Goal: Task Accomplishment & Management: Use online tool/utility

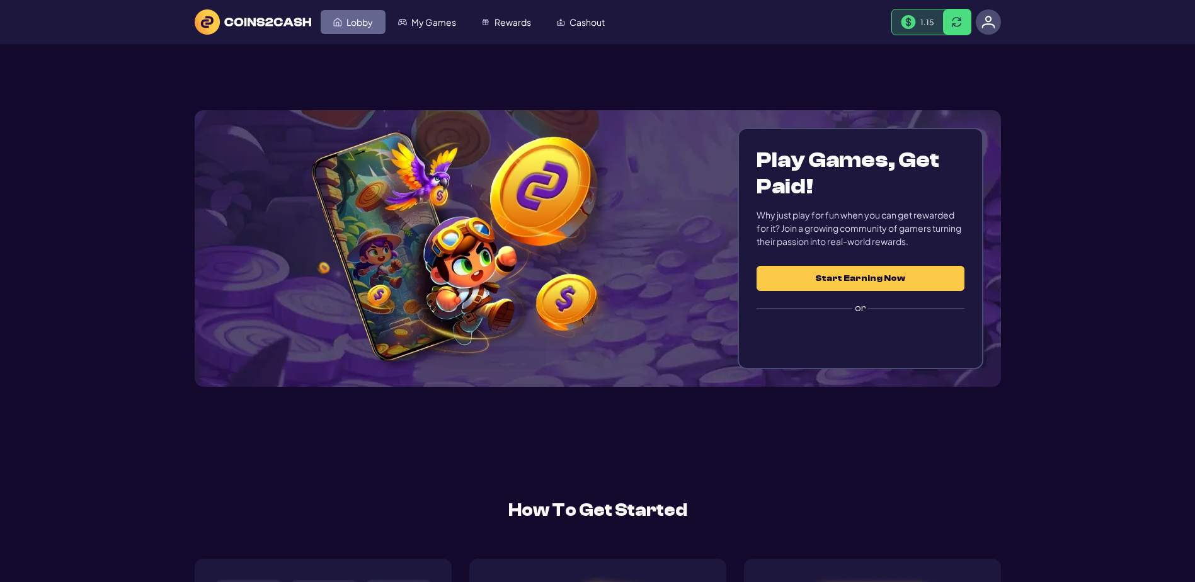
click at [361, 26] on span "Lobby" at bounding box center [359, 22] width 26 height 9
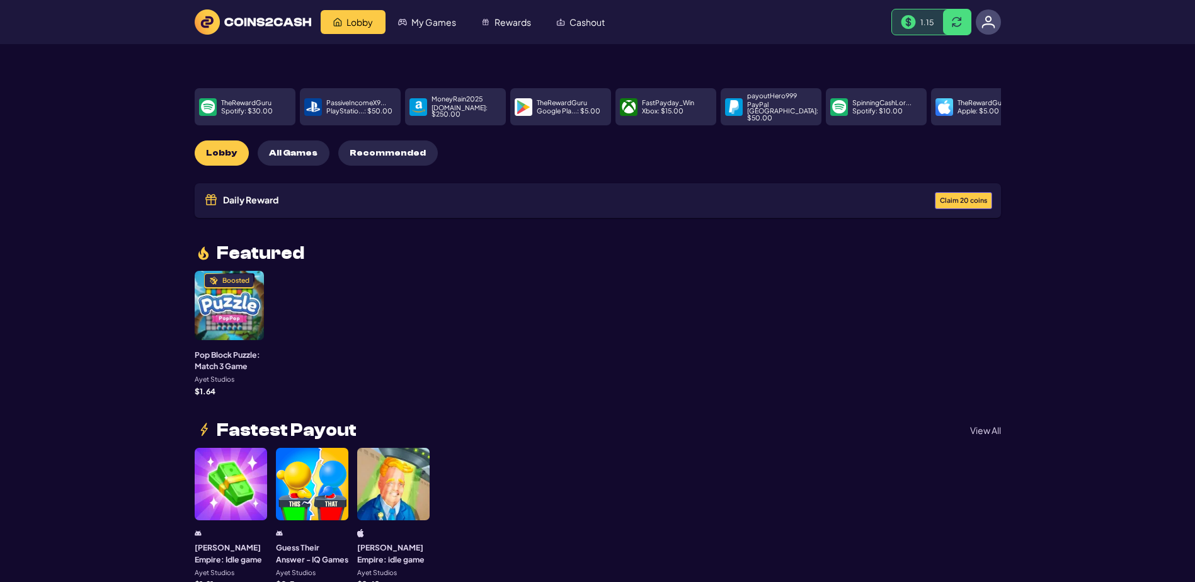
click at [953, 204] on span "Claim 20 coins" at bounding box center [963, 200] width 47 height 7
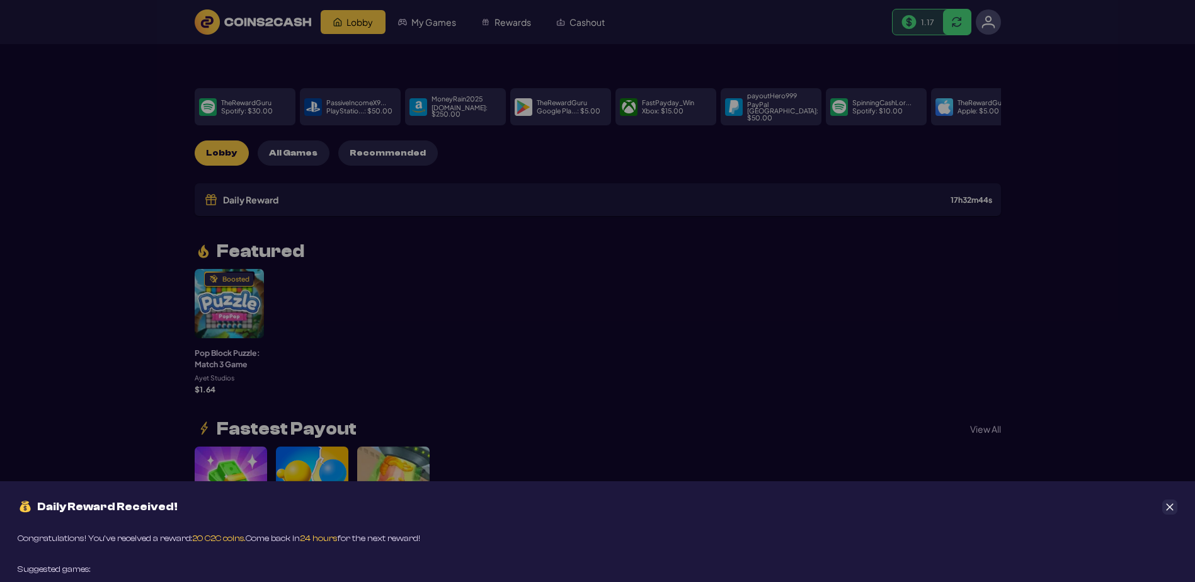
click at [1175, 499] on button "Close" at bounding box center [1169, 506] width 15 height 15
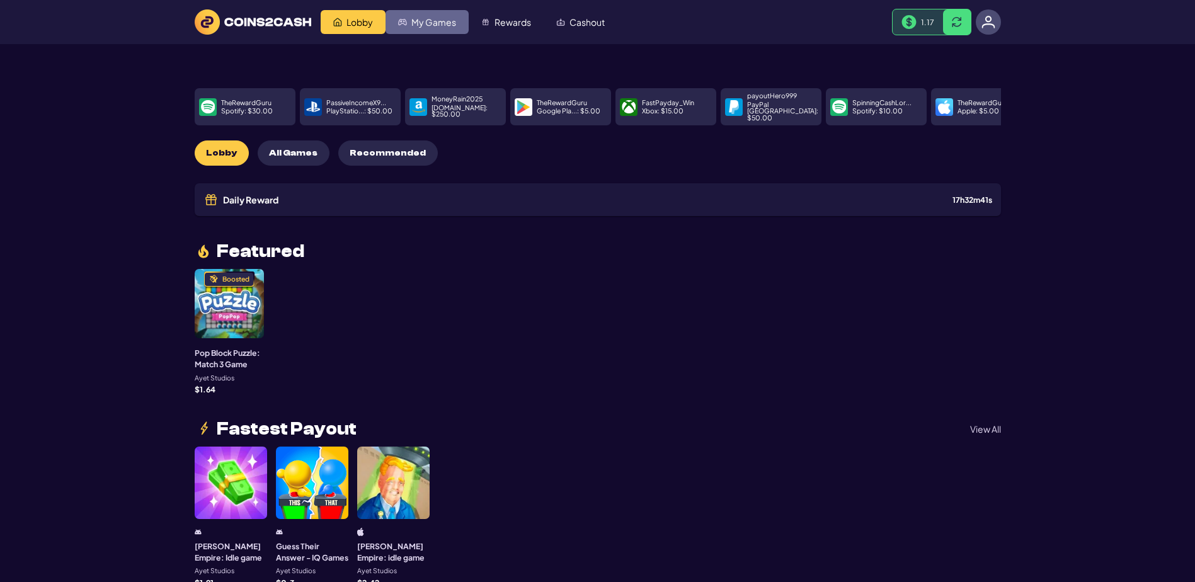
click at [456, 23] on span "My Games" at bounding box center [433, 22] width 45 height 9
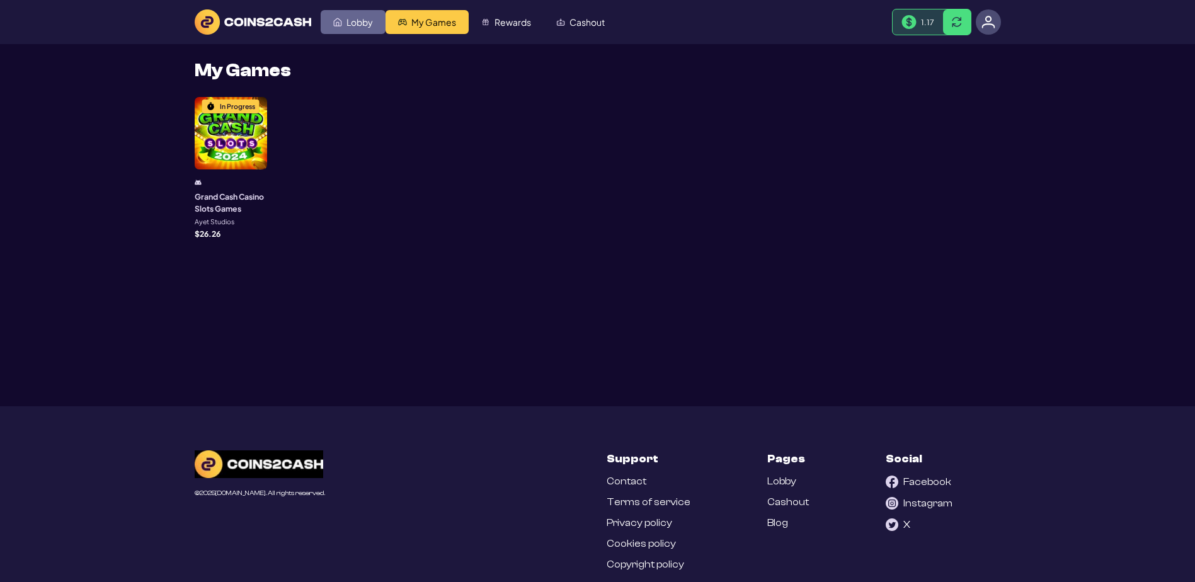
click at [355, 23] on span "Lobby" at bounding box center [359, 22] width 26 height 9
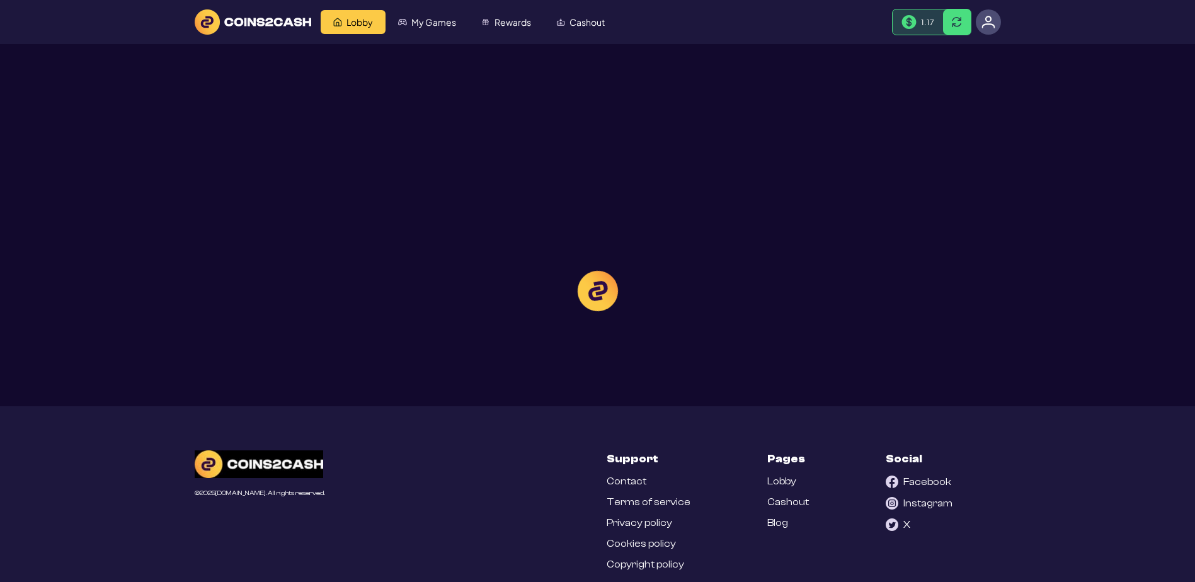
click at [370, 67] on div at bounding box center [597, 291] width 1195 height 582
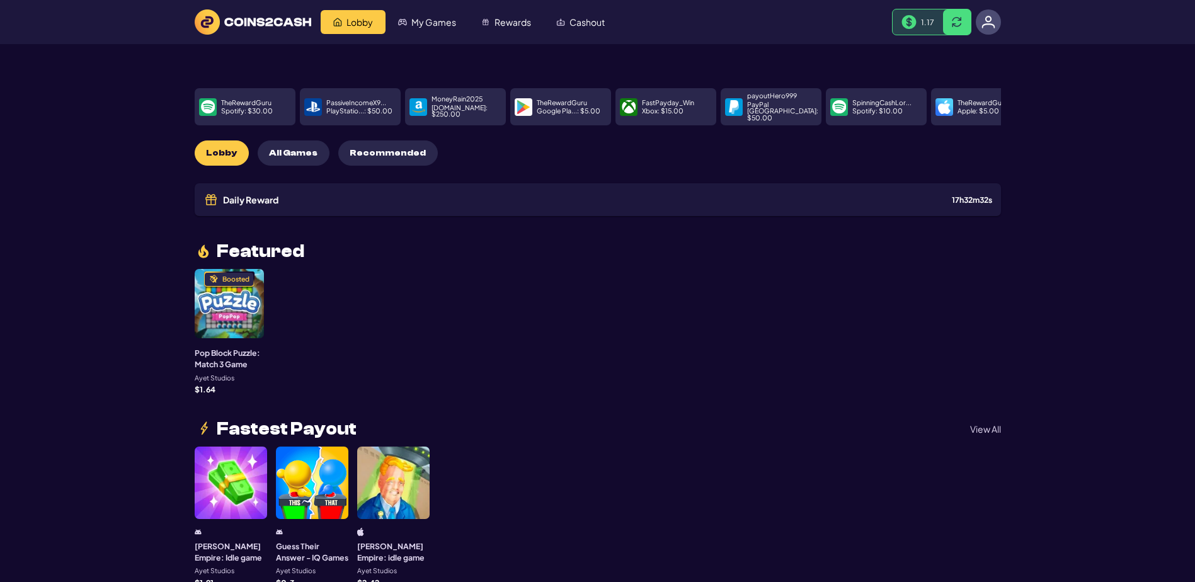
click at [569, 26] on span "Cashout" at bounding box center [586, 22] width 35 height 9
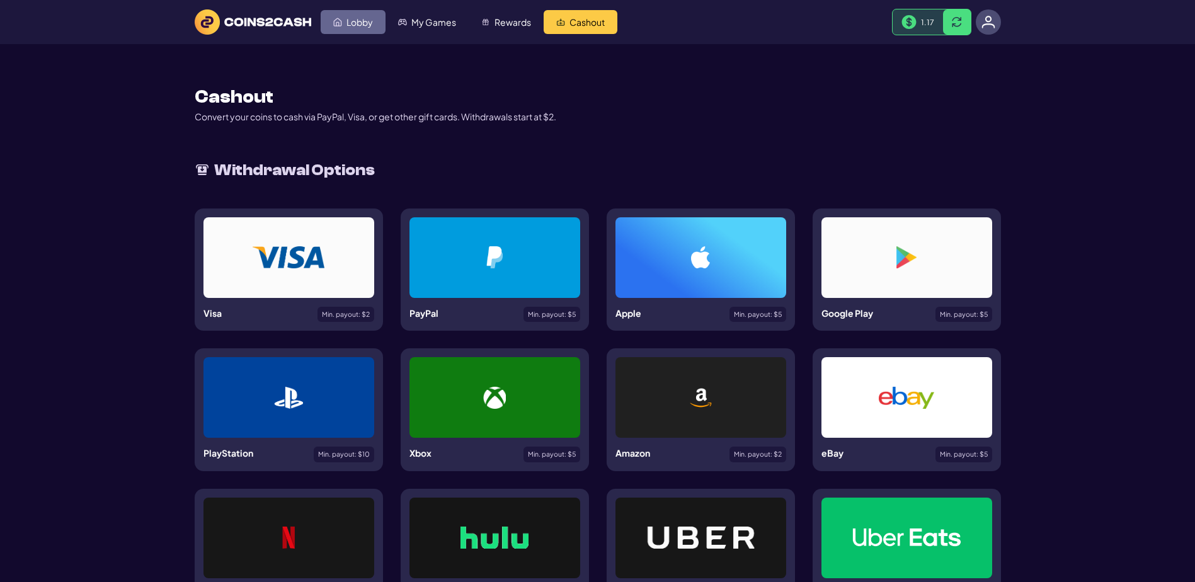
click at [355, 26] on span "Lobby" at bounding box center [359, 22] width 26 height 9
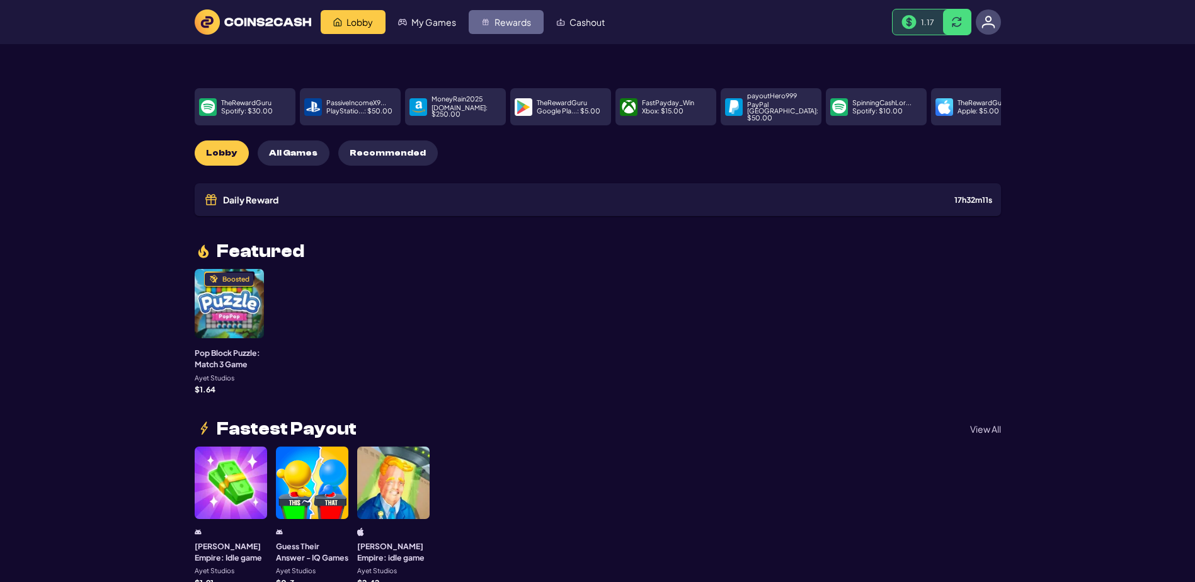
click at [531, 26] on span "Rewards" at bounding box center [512, 22] width 37 height 9
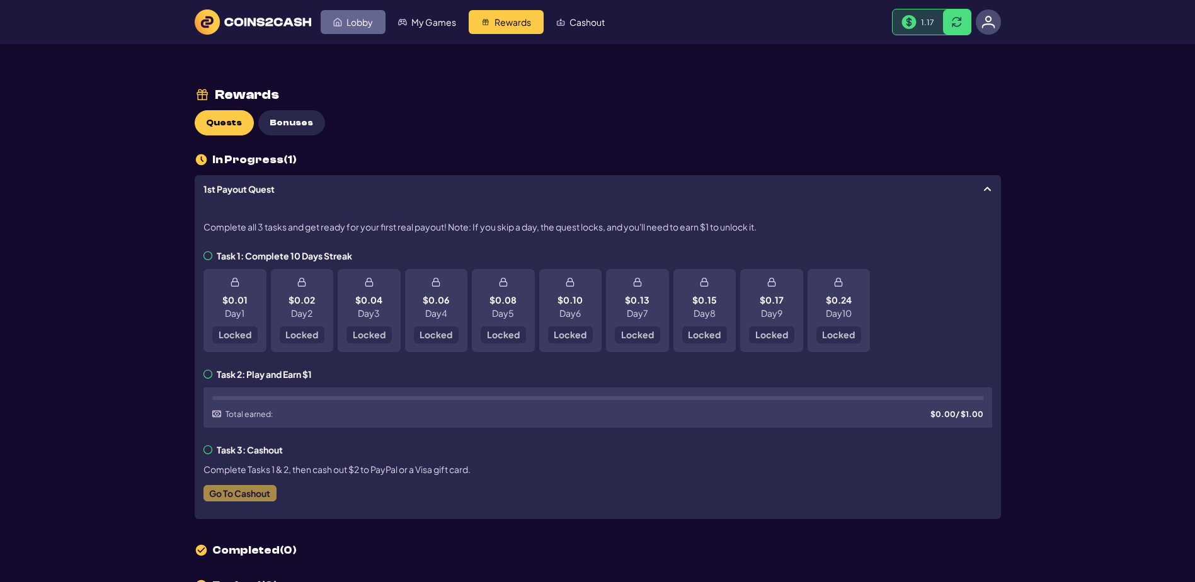
click at [373, 22] on span "Lobby" at bounding box center [359, 22] width 26 height 9
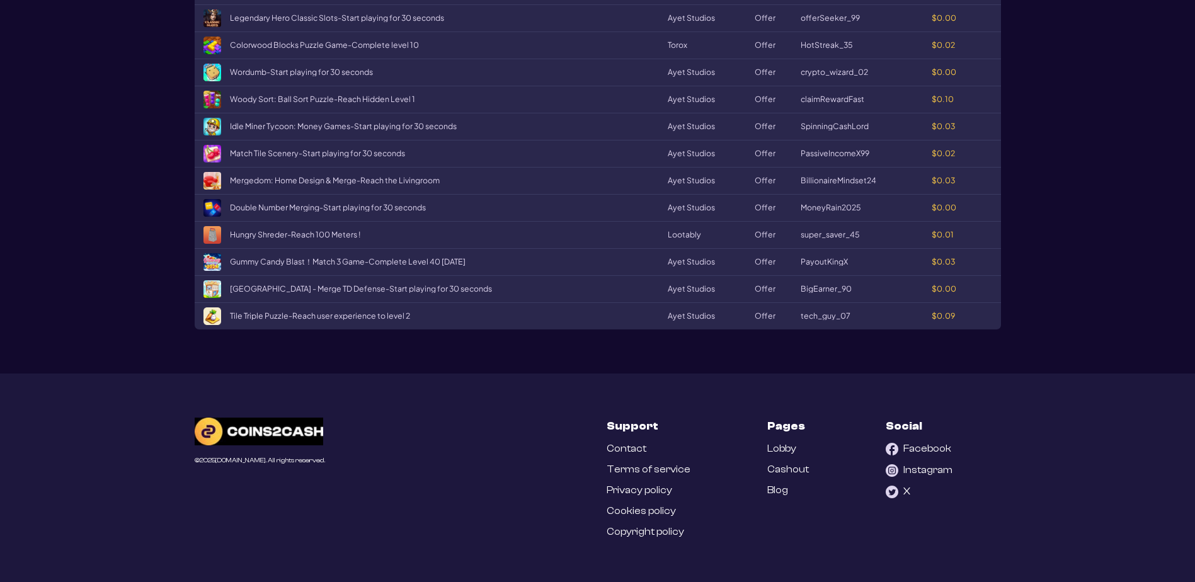
scroll to position [2078, 0]
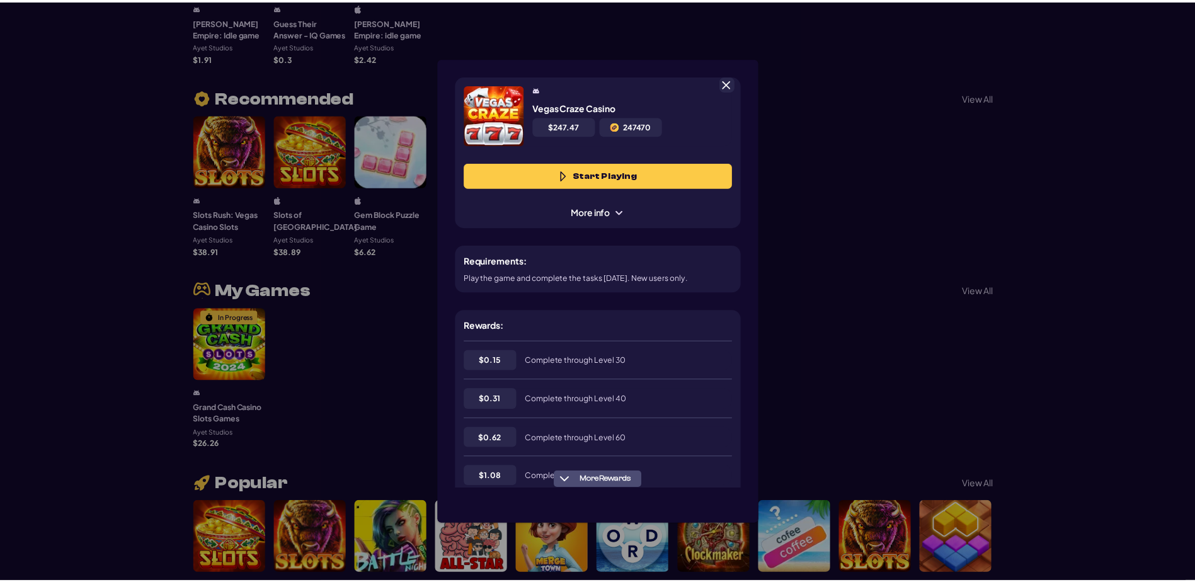
scroll to position [63, 0]
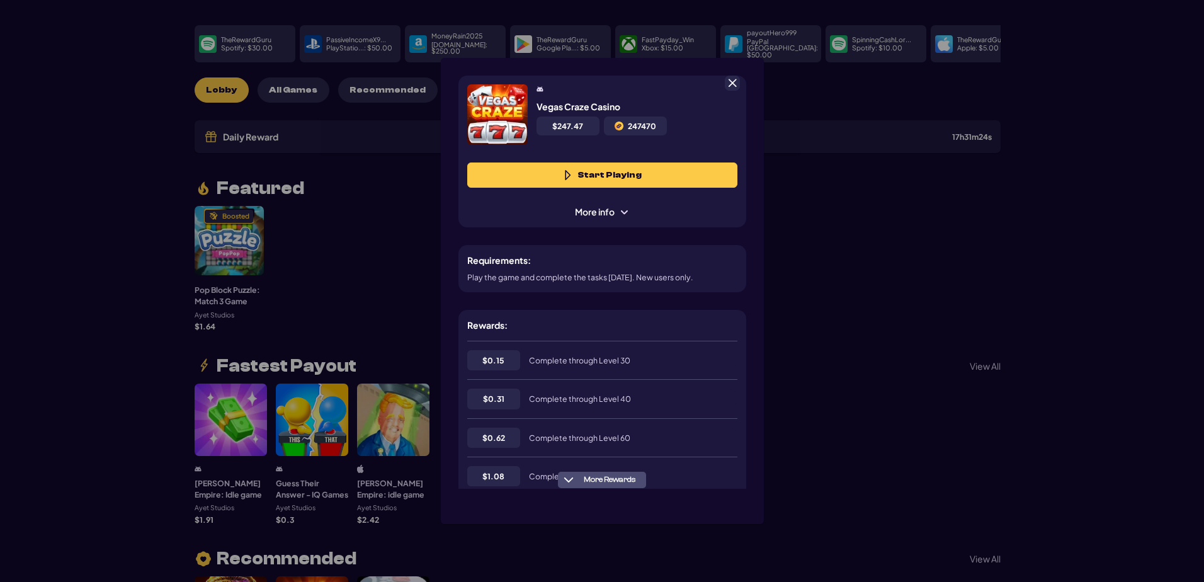
click at [736, 80] on span at bounding box center [732, 82] width 11 height 11
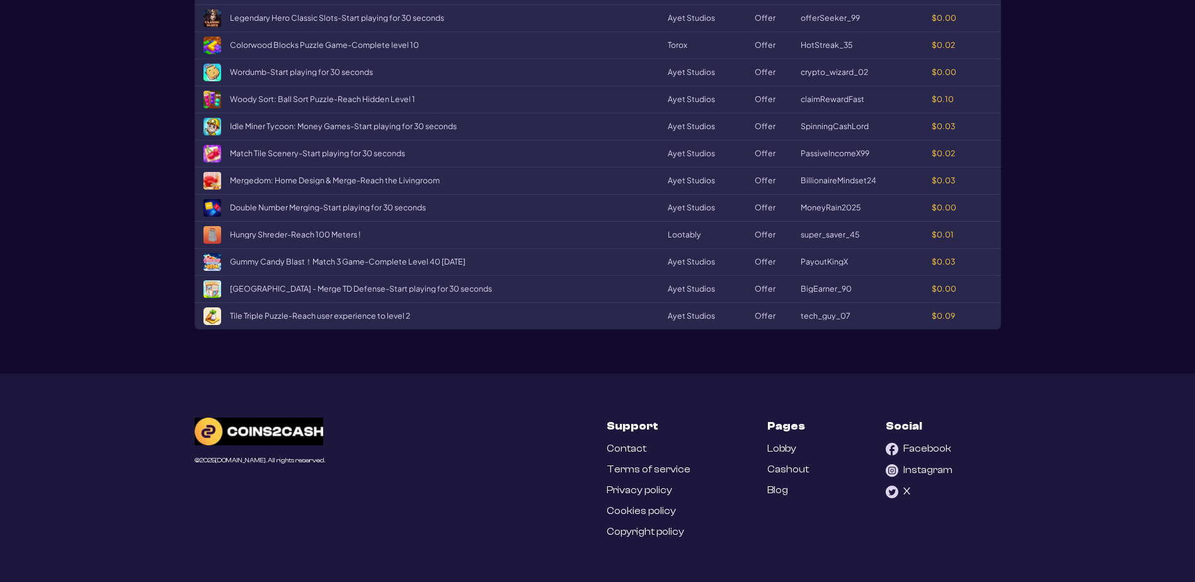
scroll to position [1952, 0]
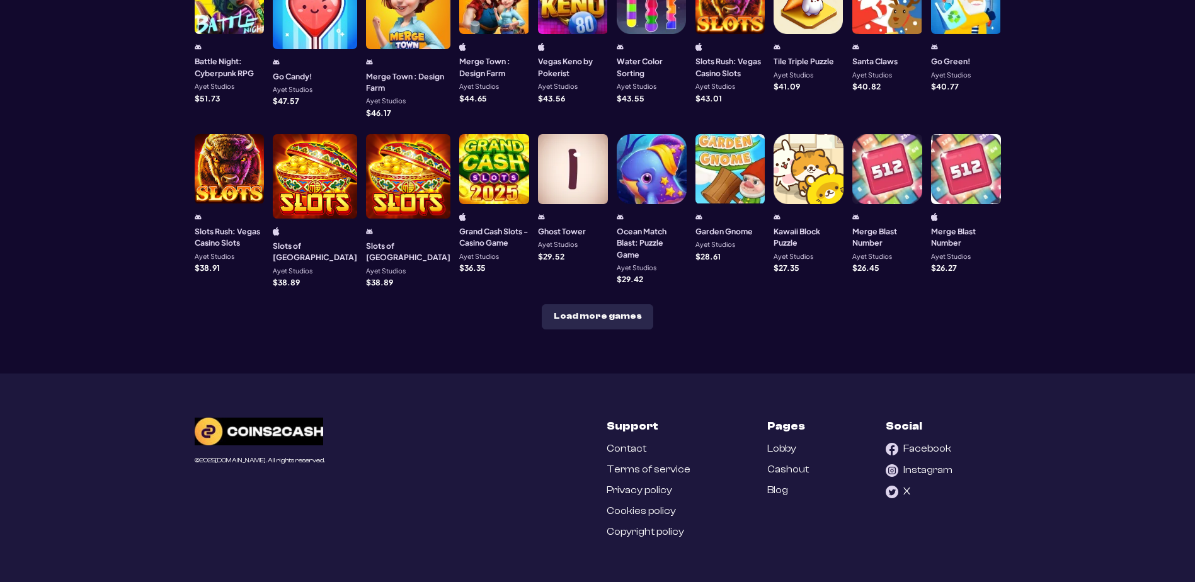
scroll to position [630, 0]
click at [487, 204] on div at bounding box center [494, 169] width 70 height 70
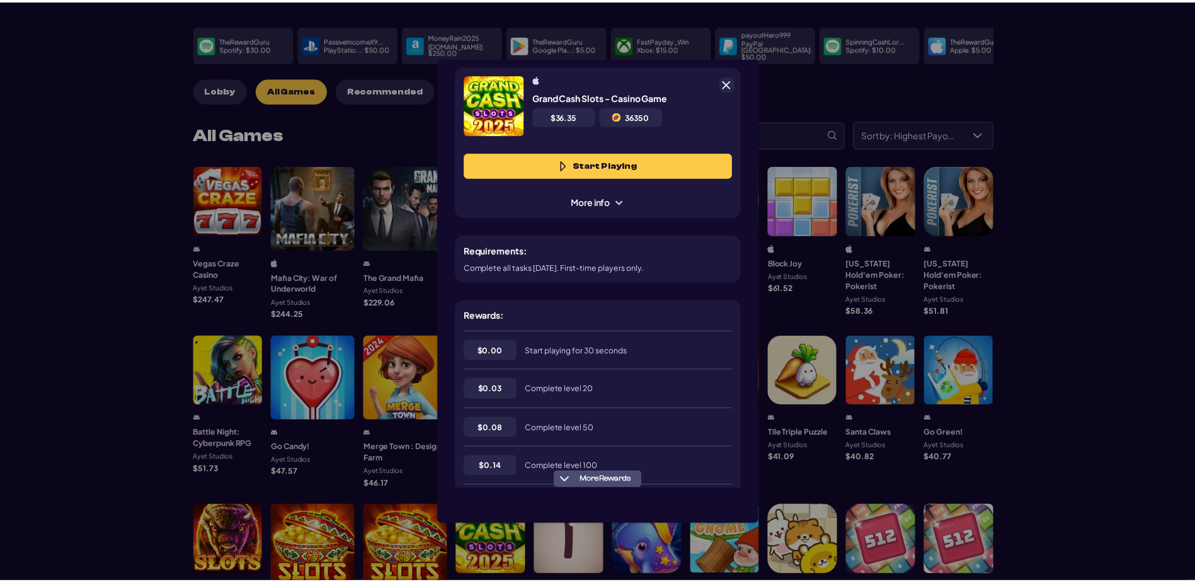
scroll to position [0, 0]
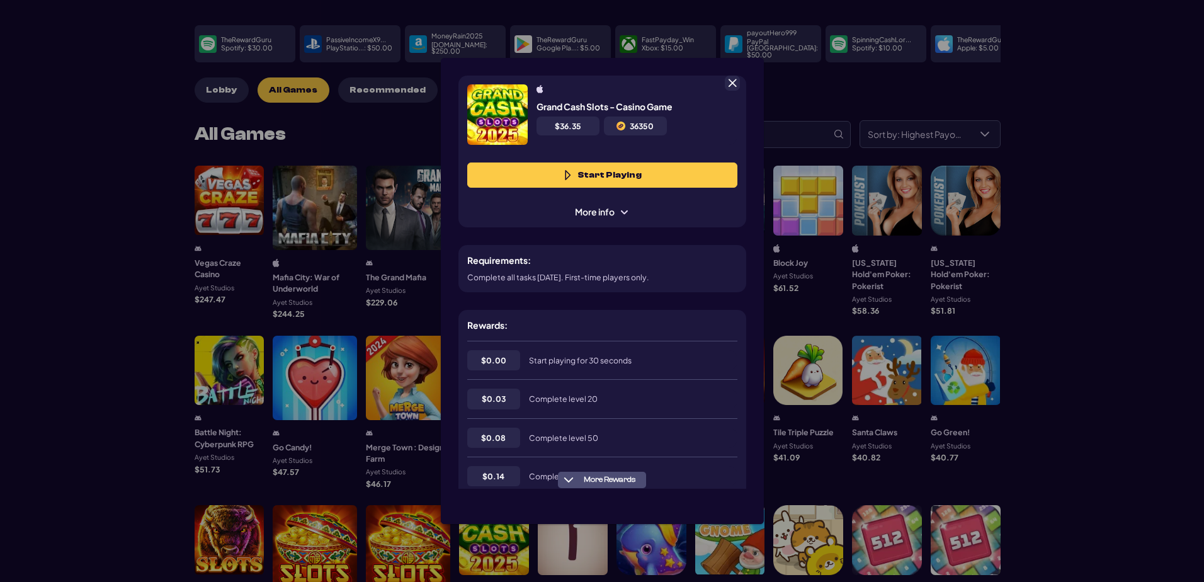
click at [611, 188] on button "Start Playing" at bounding box center [602, 174] width 270 height 25
click at [733, 84] on span at bounding box center [732, 82] width 11 height 11
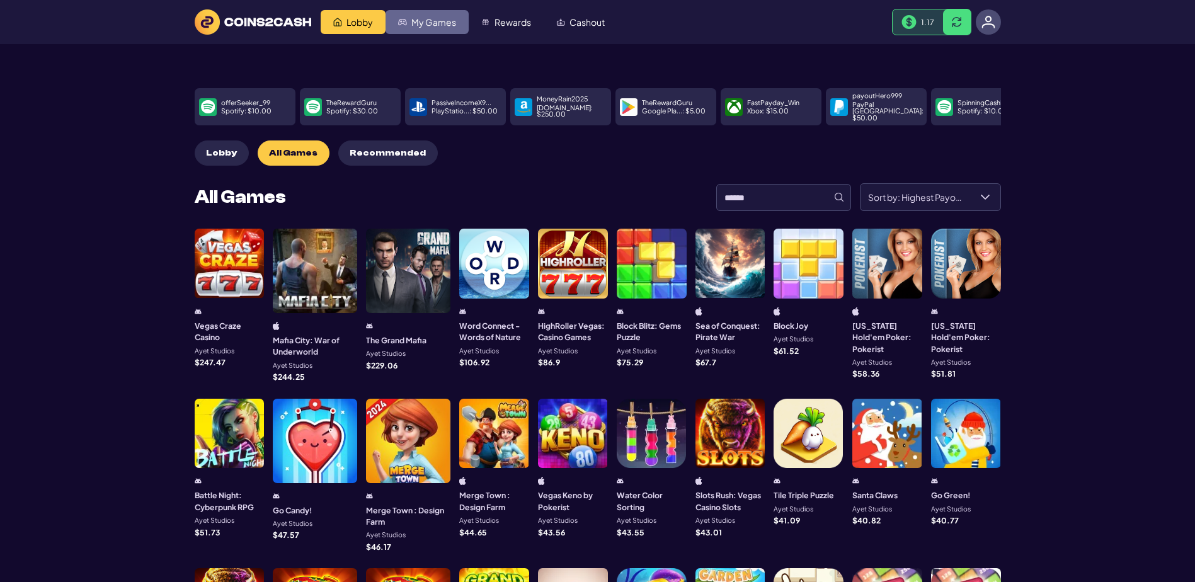
click at [456, 19] on span "My Games" at bounding box center [433, 22] width 45 height 9
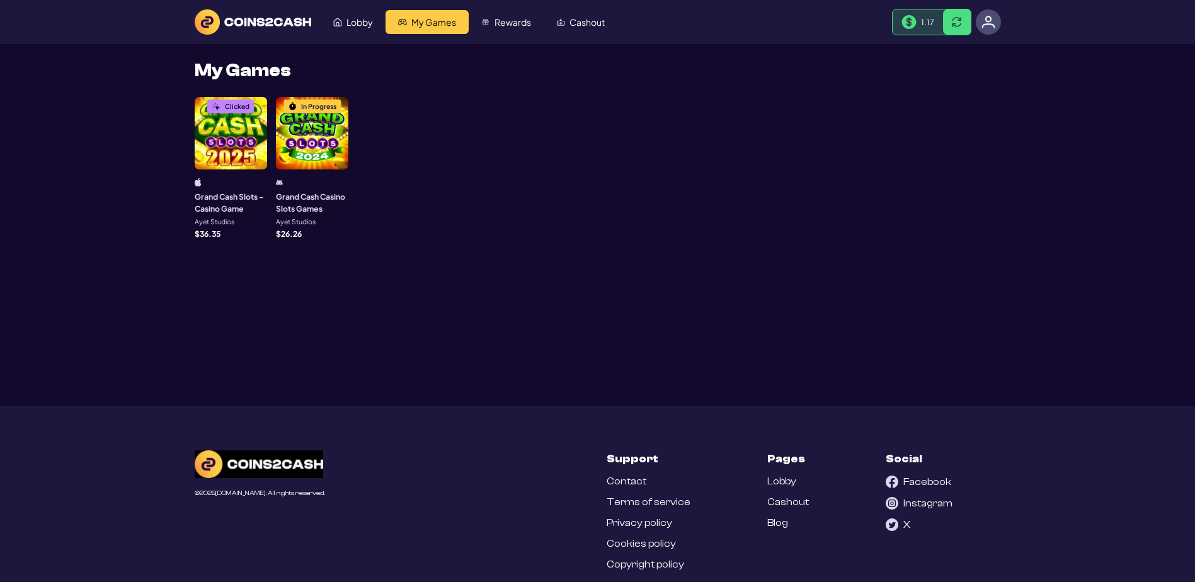
click at [229, 169] on div "Clicked" at bounding box center [231, 133] width 72 height 72
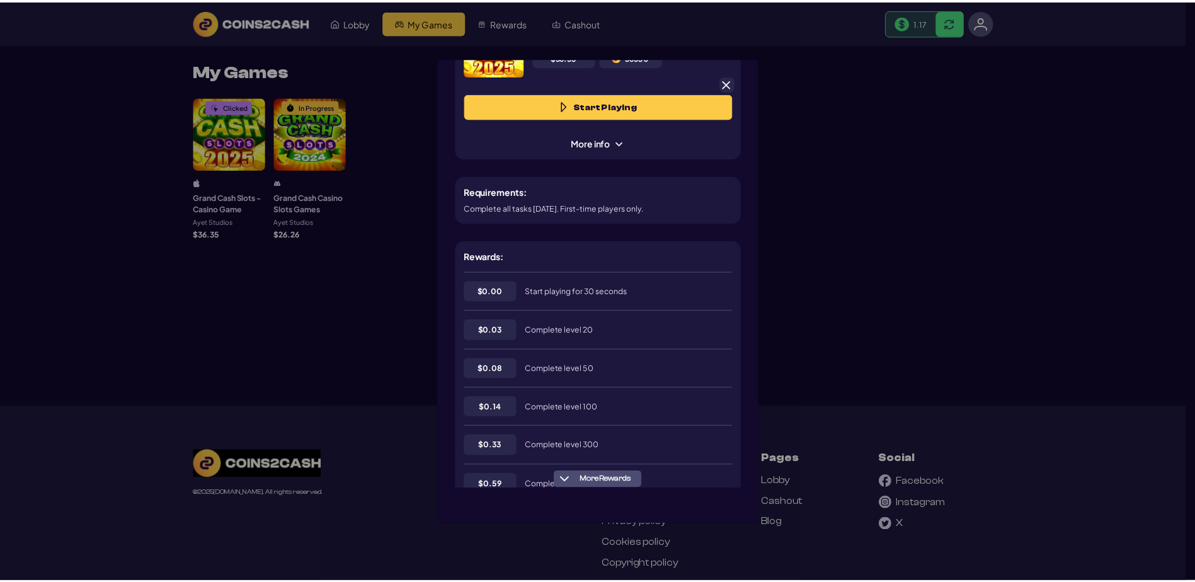
scroll to position [126, 0]
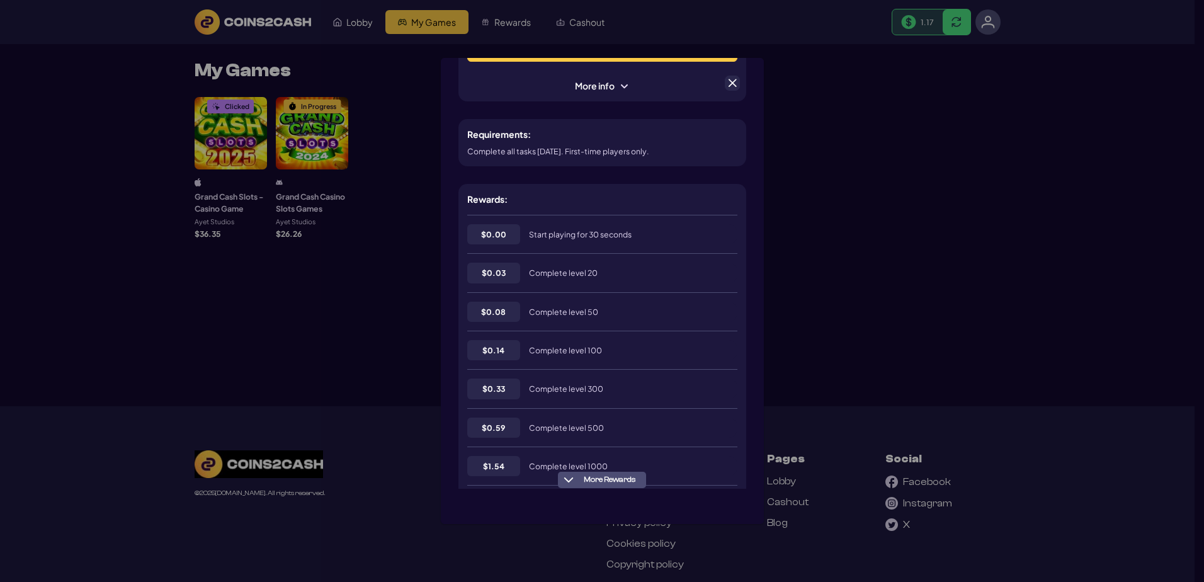
click at [738, 77] on span at bounding box center [732, 82] width 11 height 11
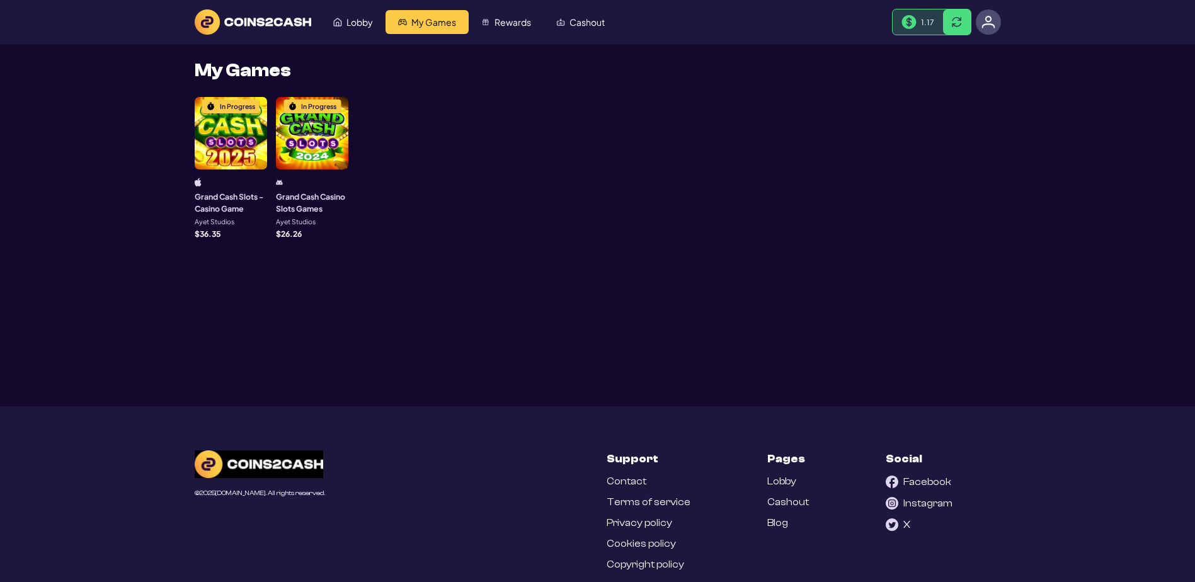
click at [228, 169] on div "In Progress" at bounding box center [231, 133] width 72 height 72
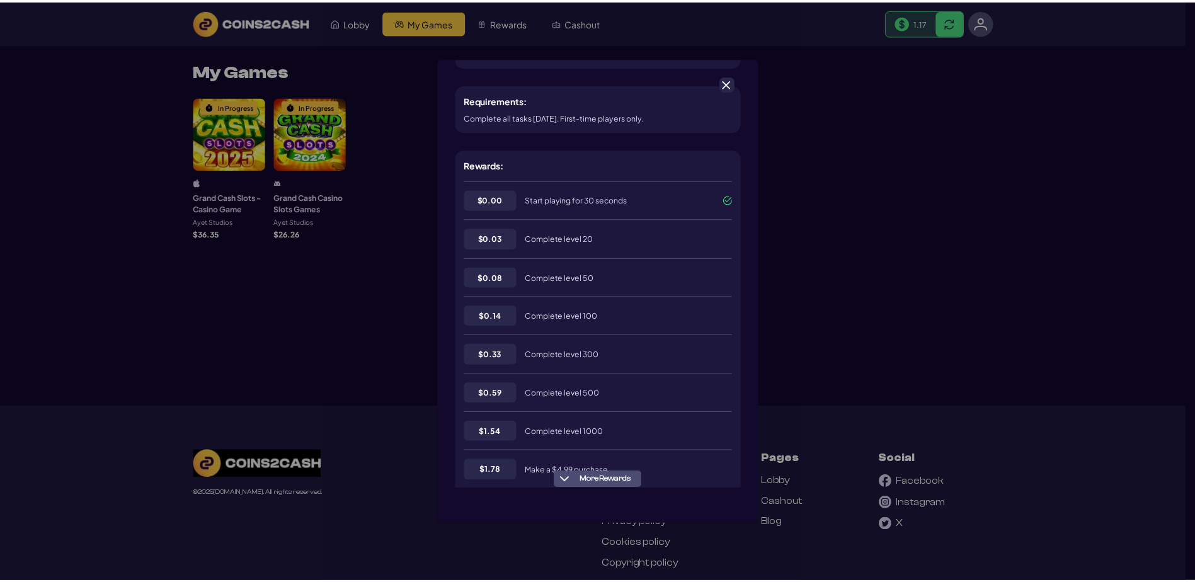
scroll to position [189, 0]
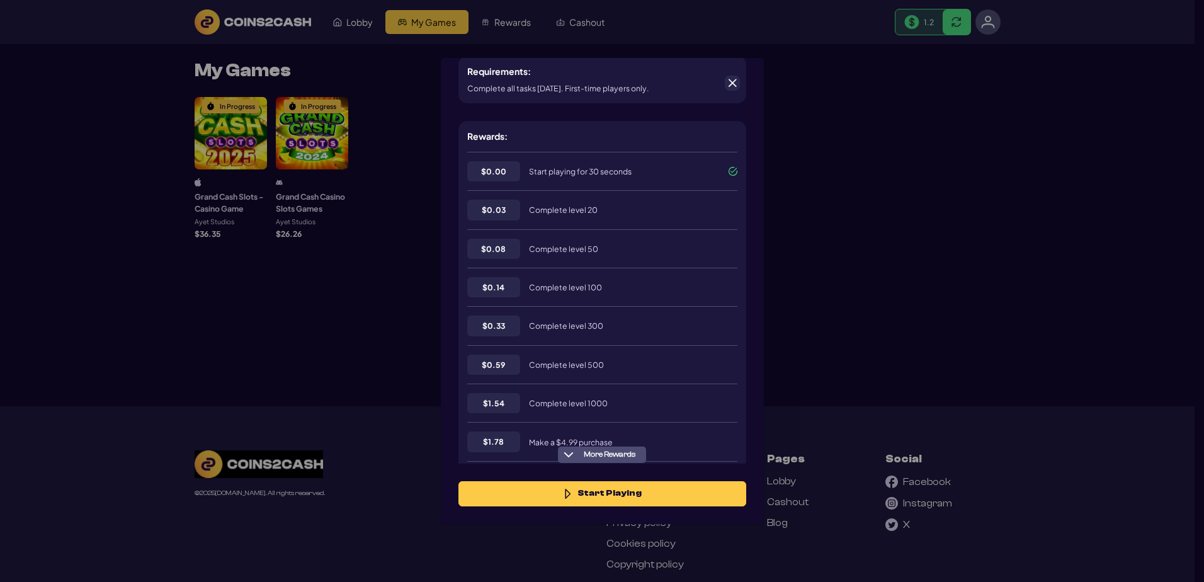
click at [734, 84] on span at bounding box center [732, 82] width 11 height 11
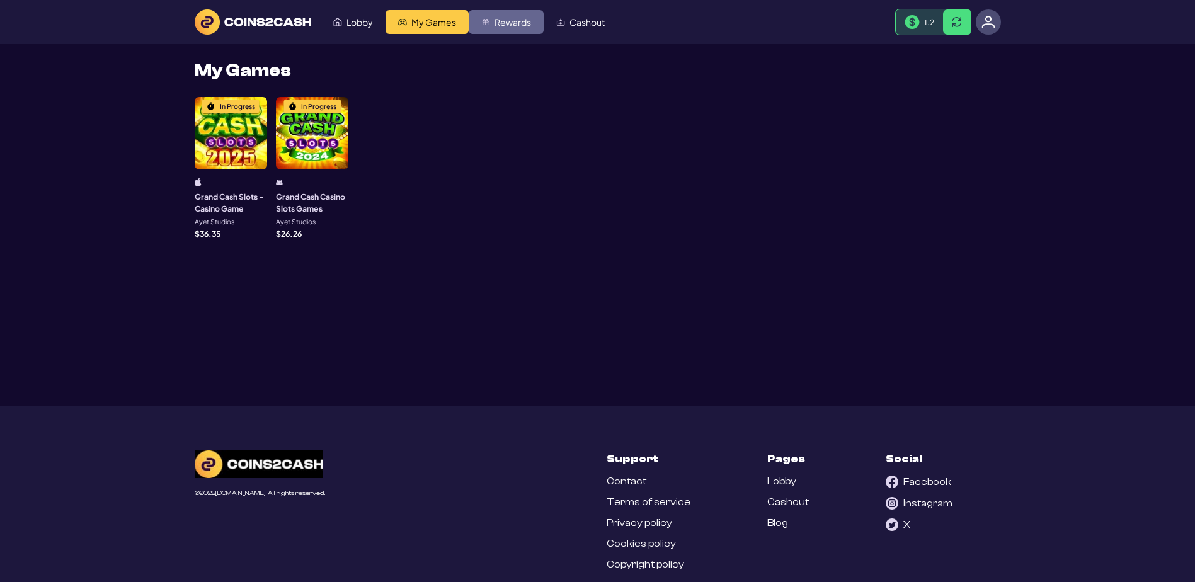
click at [531, 26] on span "Rewards" at bounding box center [512, 22] width 37 height 9
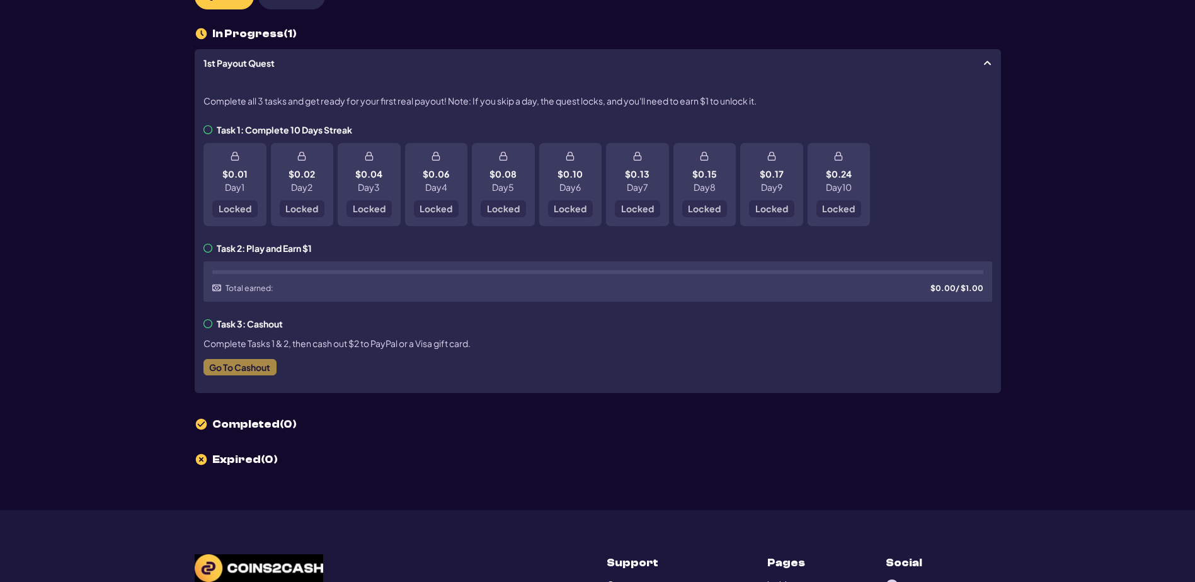
scroll to position [63, 0]
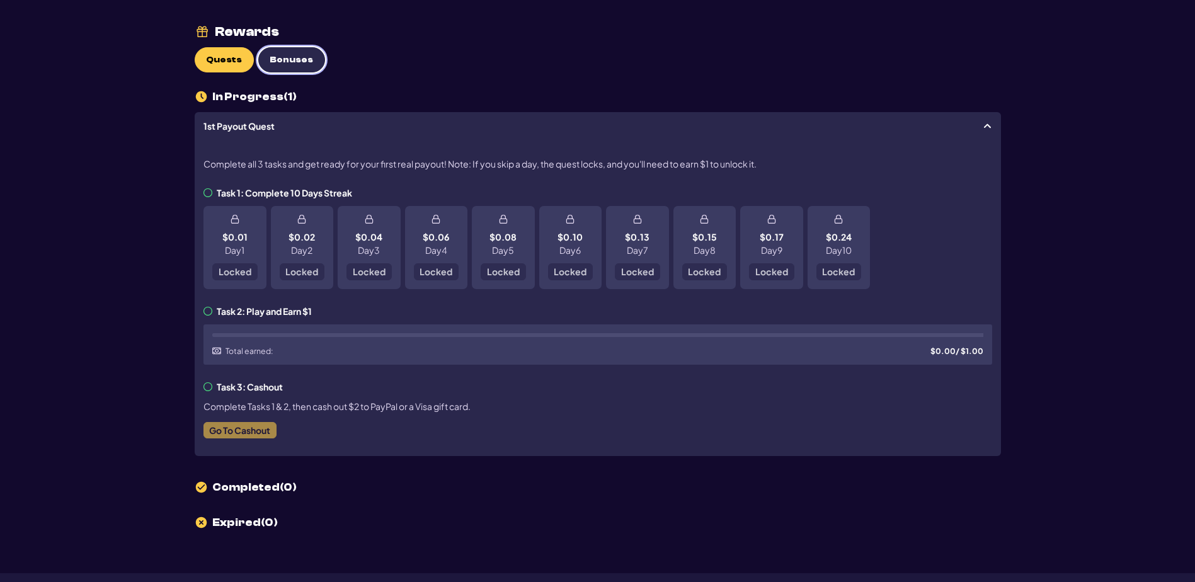
click at [301, 65] on span "Bonuses" at bounding box center [291, 60] width 43 height 11
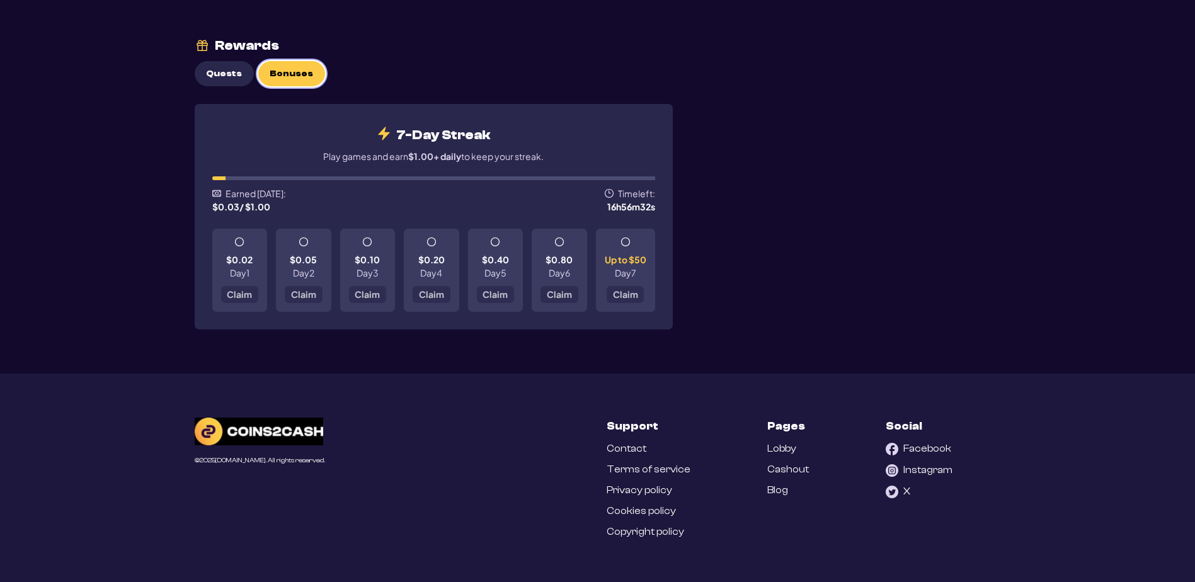
scroll to position [189, 0]
click at [234, 290] on span "Claim" at bounding box center [239, 294] width 25 height 9
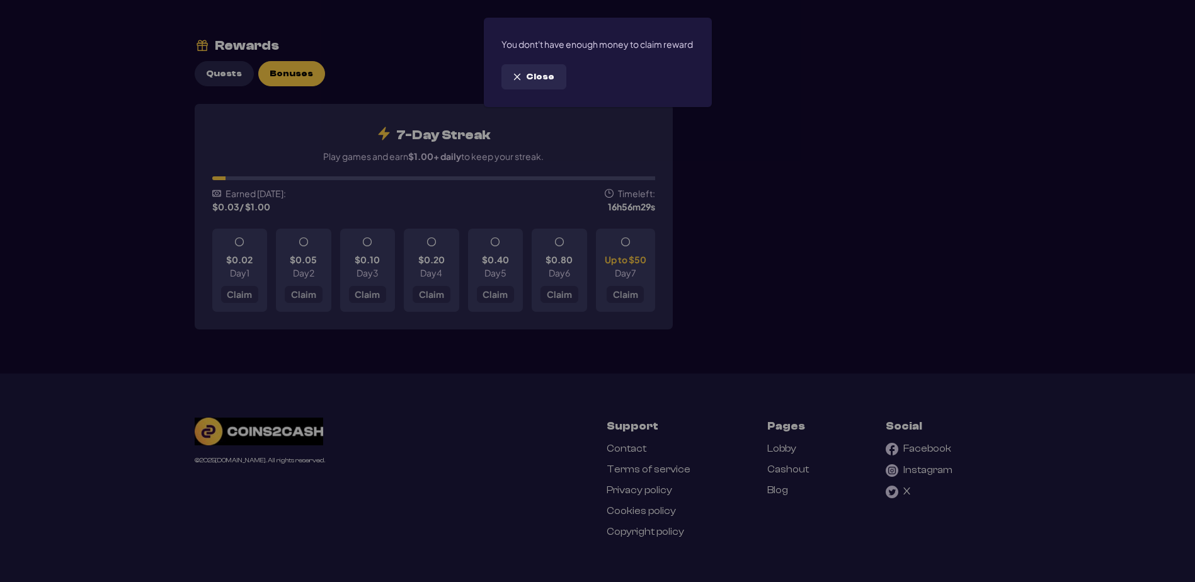
click at [553, 82] on span "Close" at bounding box center [540, 77] width 28 height 11
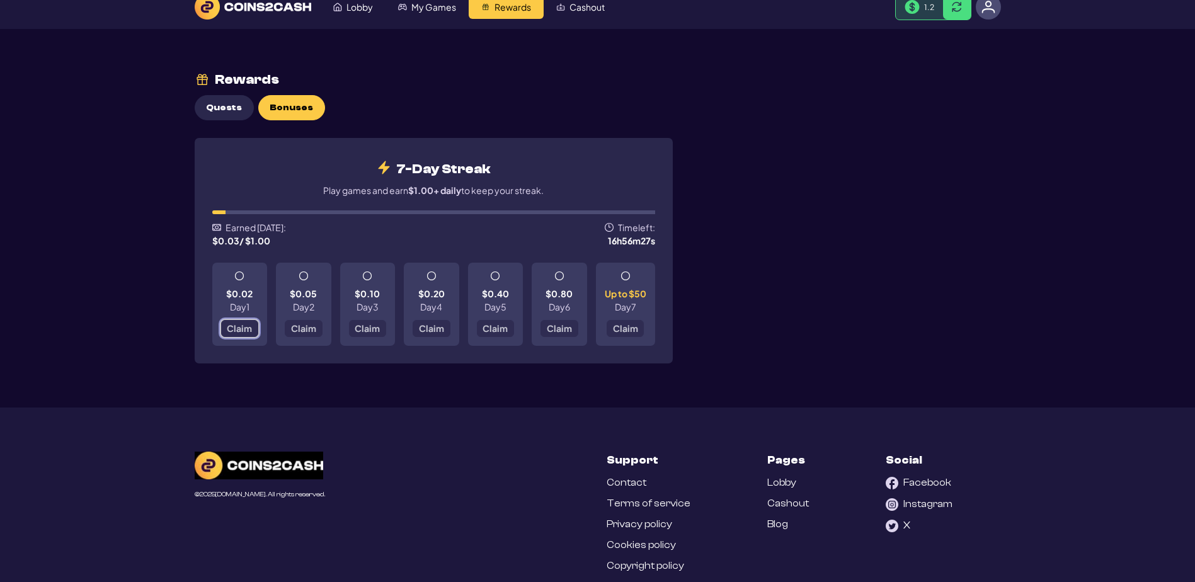
scroll to position [0, 0]
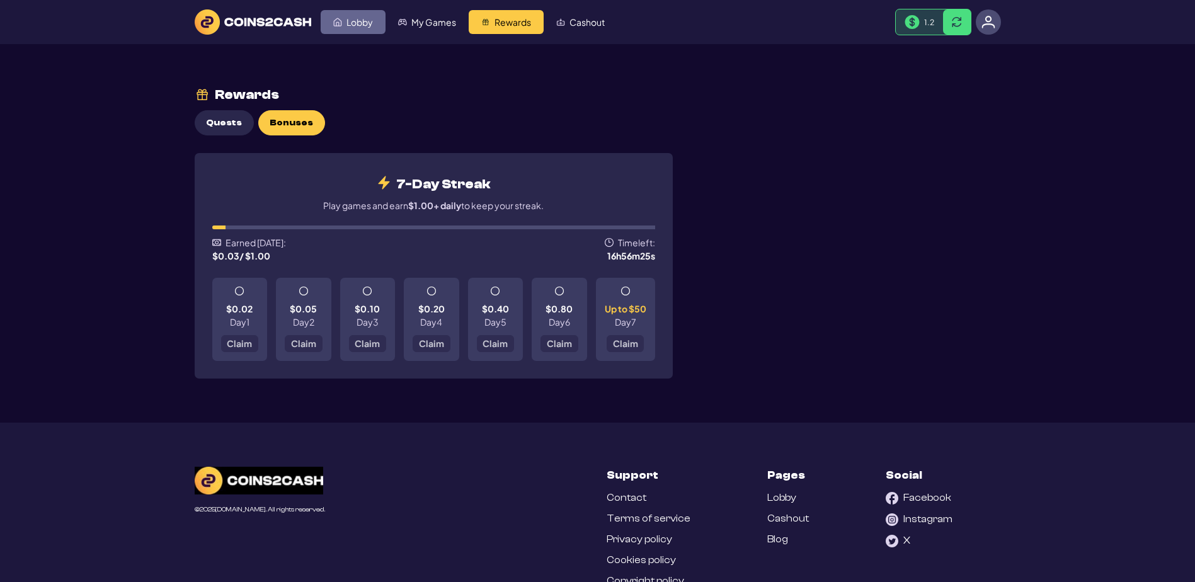
click at [373, 18] on span "Lobby" at bounding box center [359, 22] width 26 height 9
